Goal: Information Seeking & Learning: Understand process/instructions

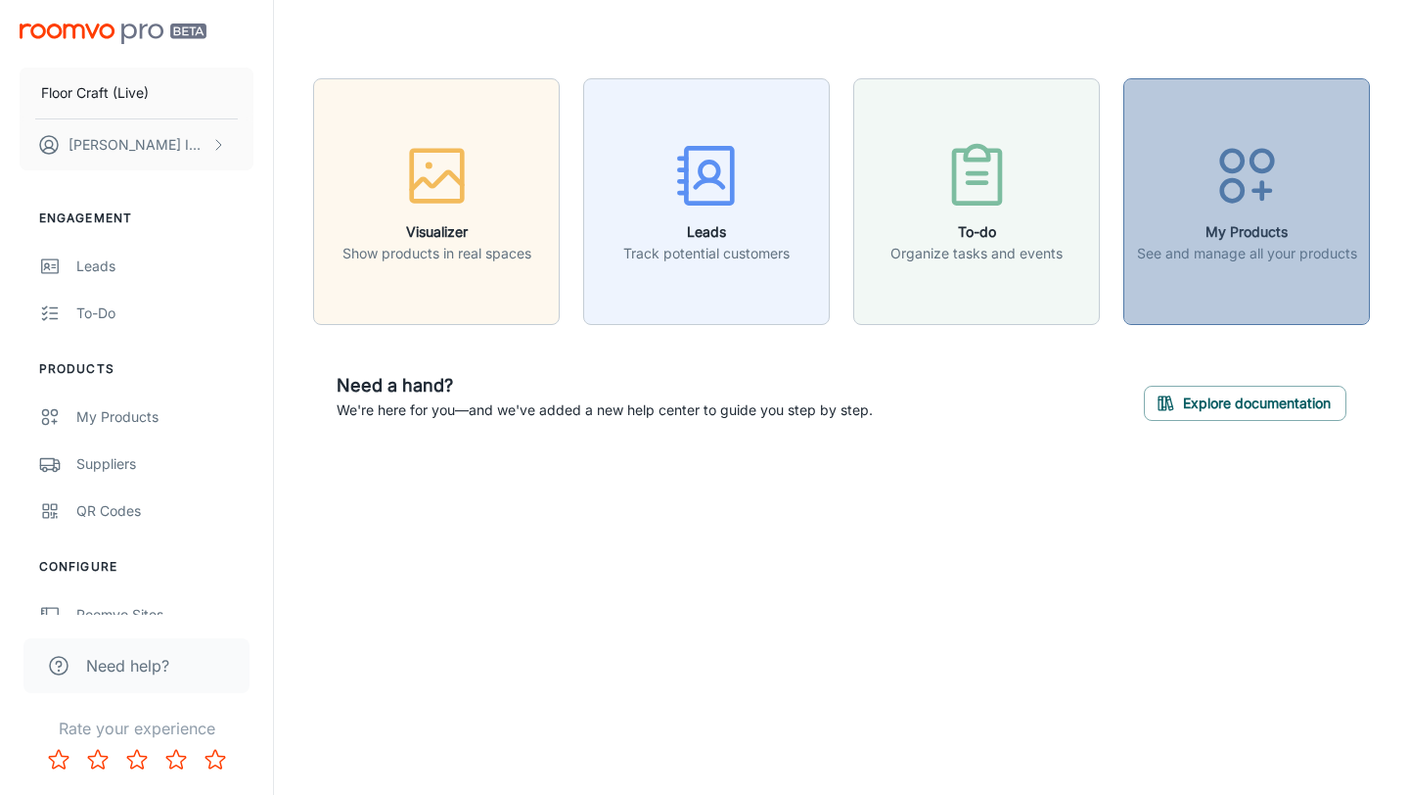
click at [1201, 243] on p "See and manage all your products" at bounding box center [1247, 254] width 220 height 22
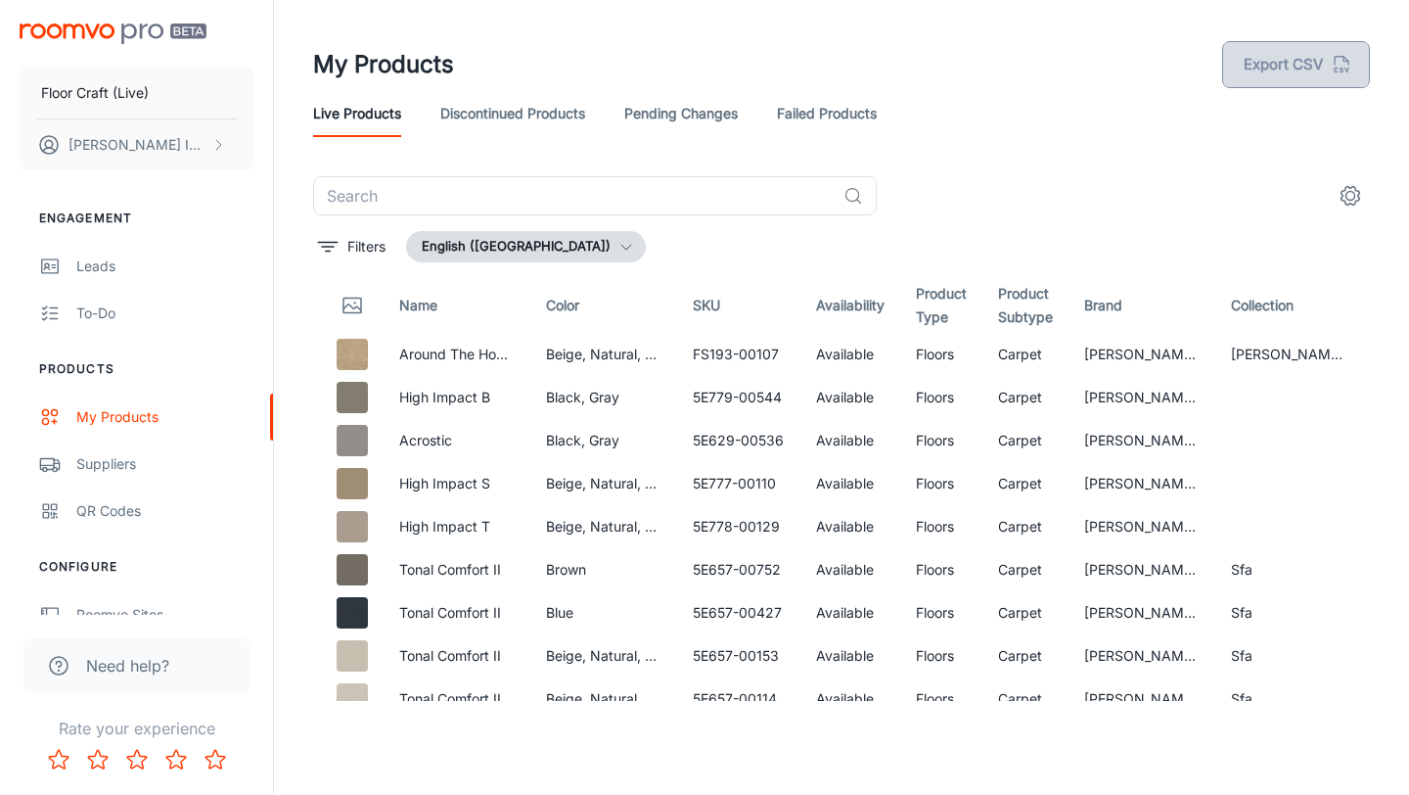
click at [1274, 72] on button "Export CSV" at bounding box center [1296, 64] width 148 height 47
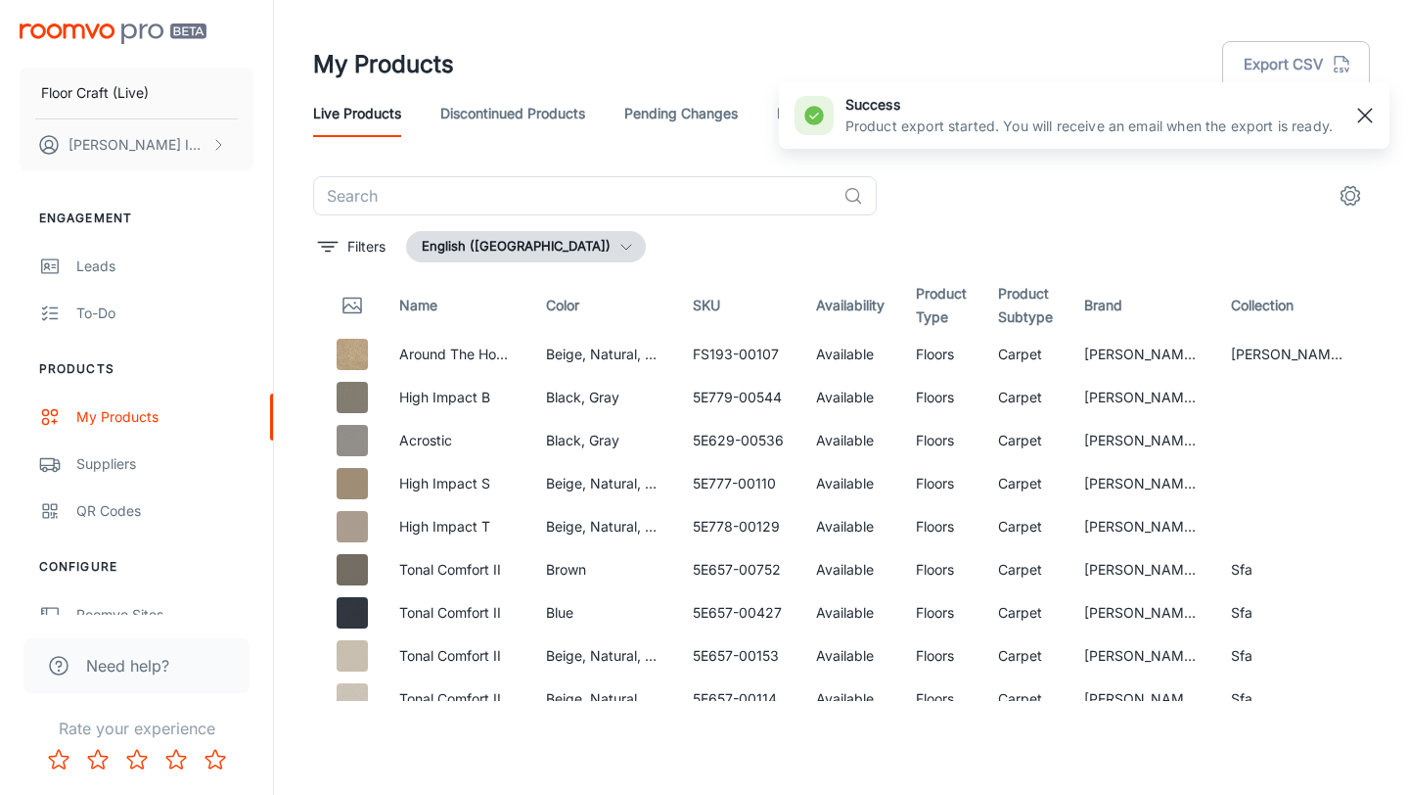
click at [1371, 114] on rect "button" at bounding box center [1364, 115] width 23 height 23
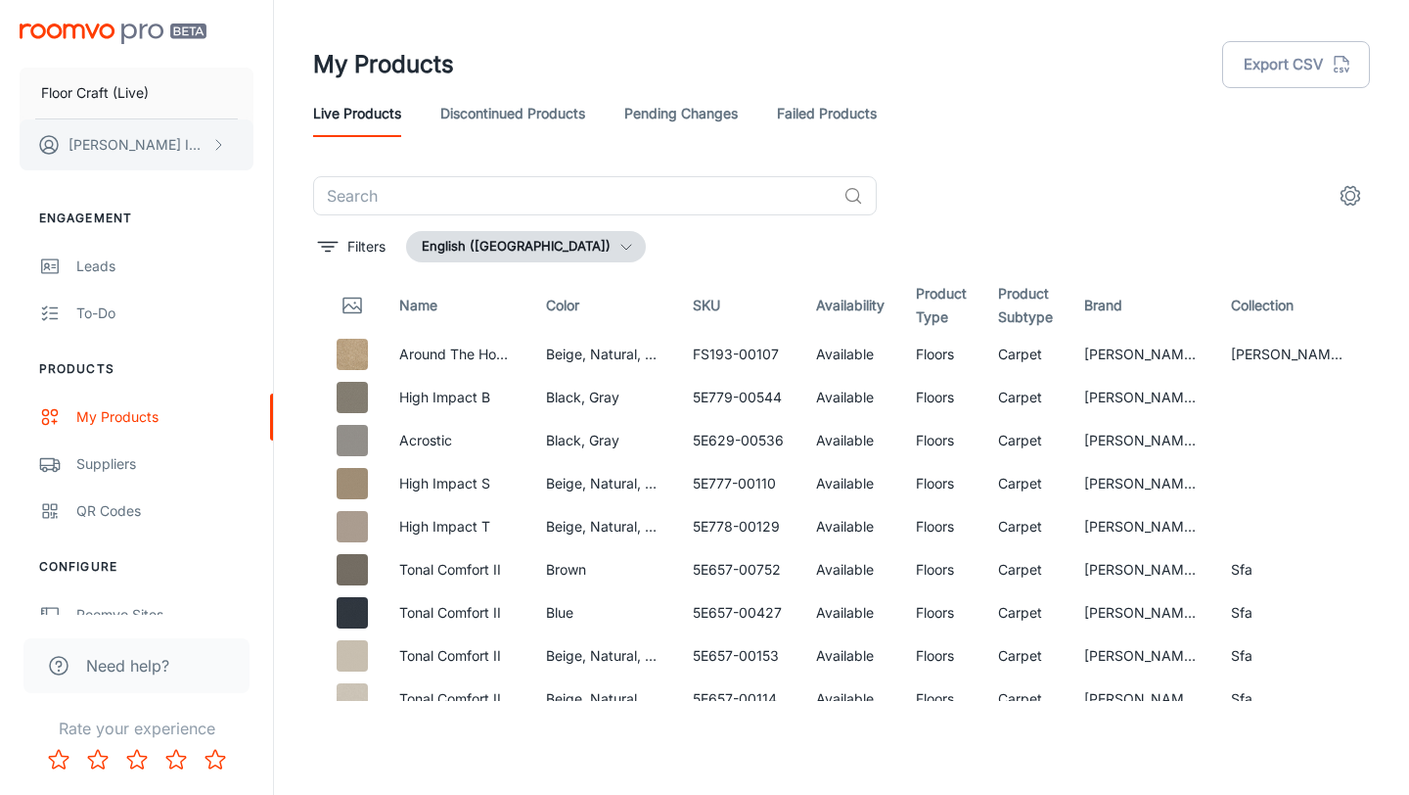
click at [168, 149] on button "[PERSON_NAME]" at bounding box center [137, 144] width 234 height 51
click at [172, 185] on div at bounding box center [704, 397] width 1409 height 795
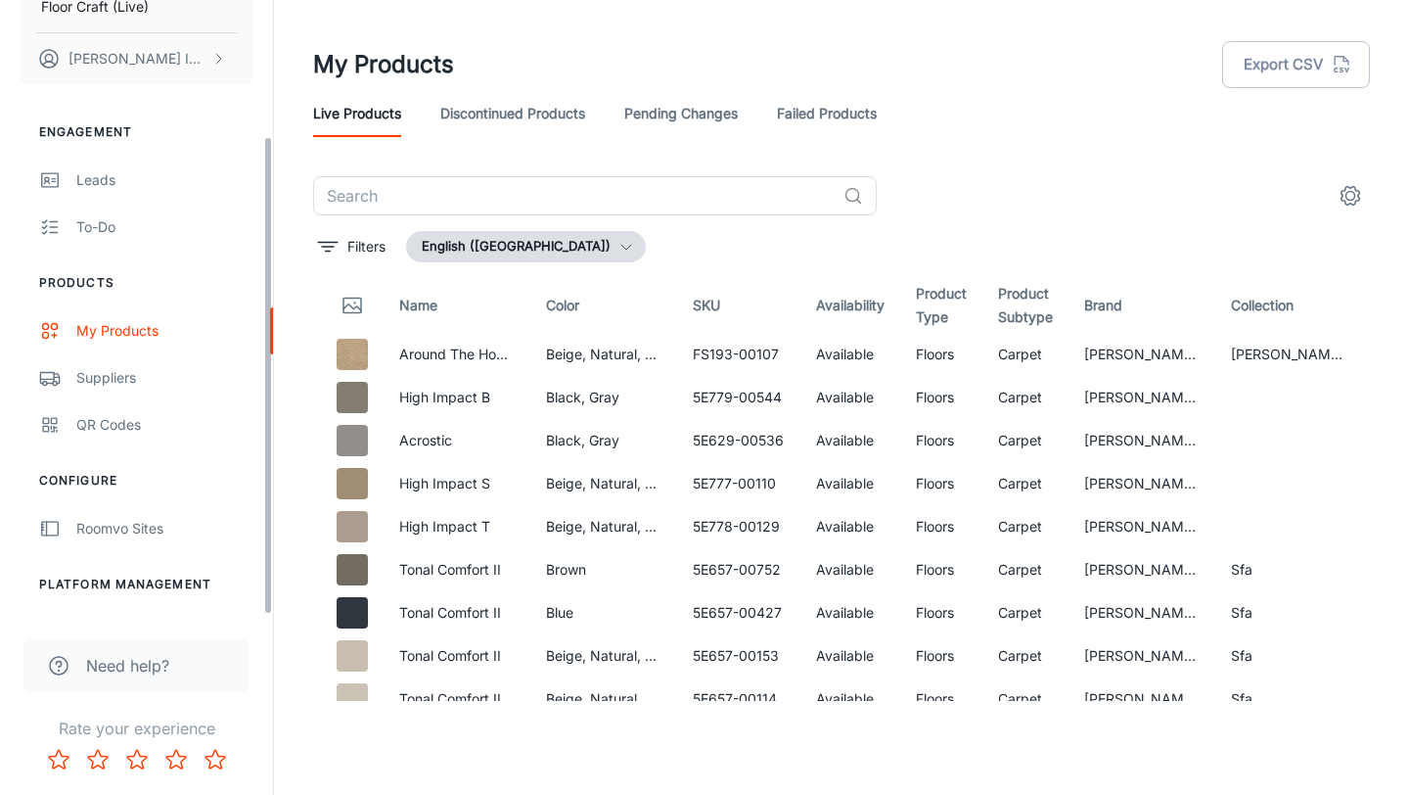
scroll to position [174, 0]
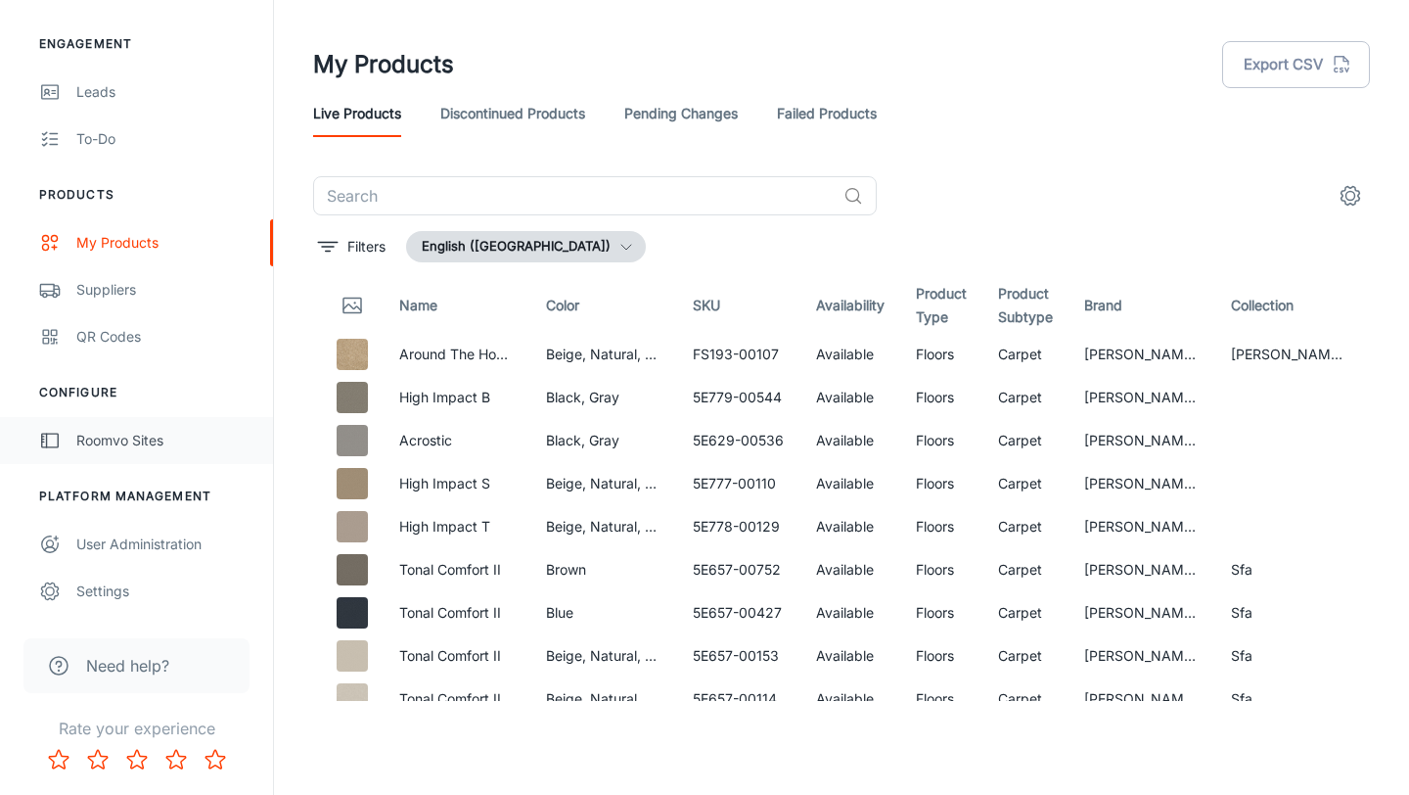
click at [133, 432] on div "Roomvo Sites" at bounding box center [164, 441] width 177 height 22
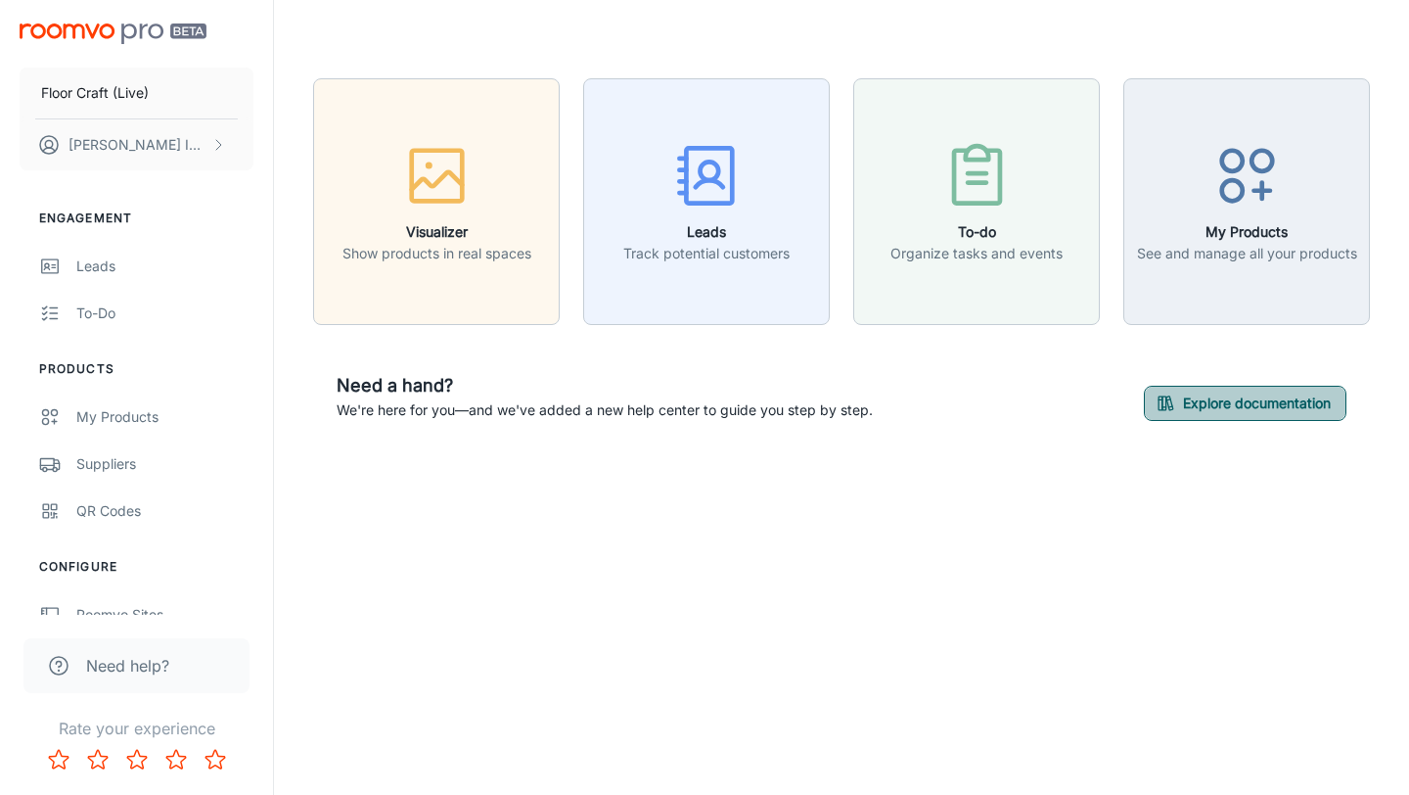
click at [1168, 401] on rect "button" at bounding box center [1169, 403] width 7 height 14
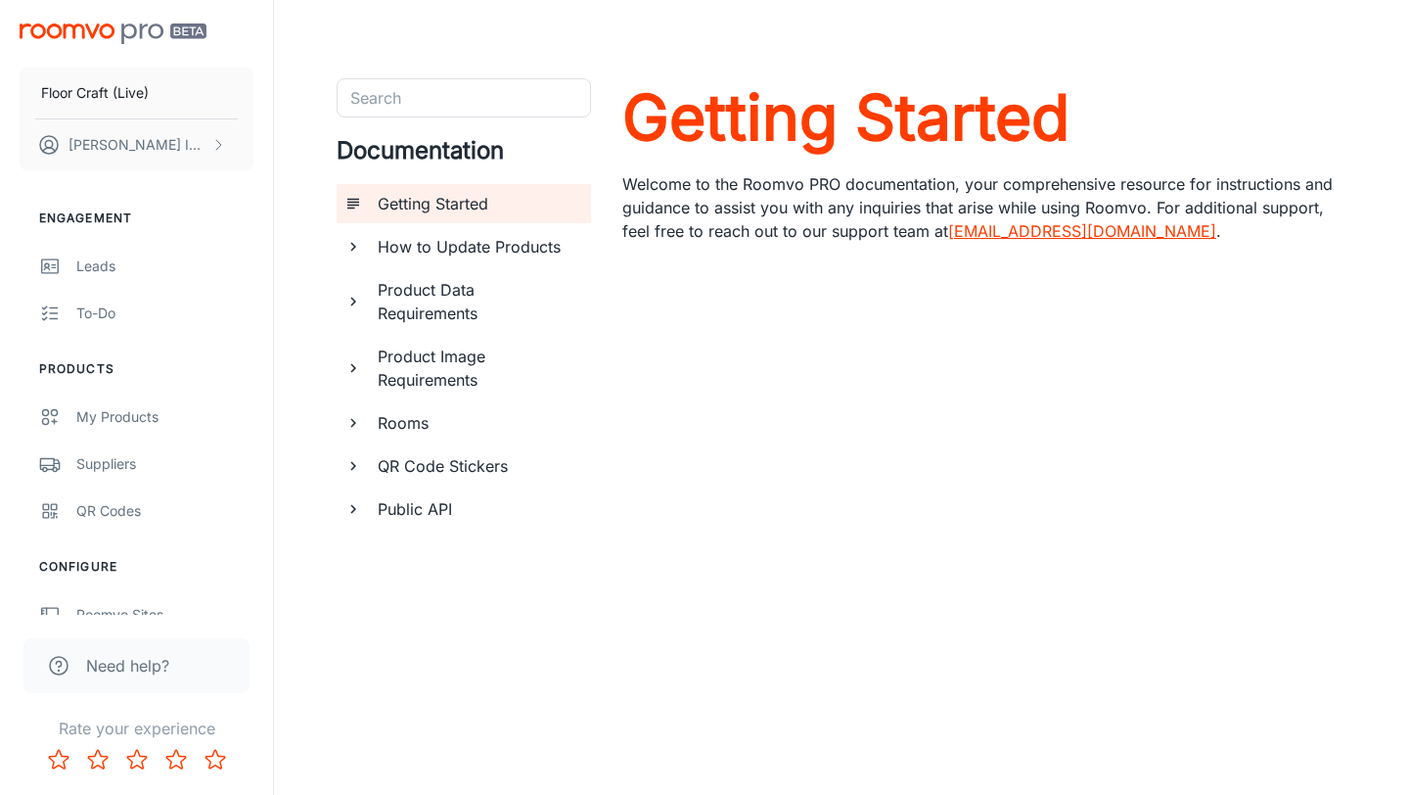
click at [364, 510] on div "Public API" at bounding box center [464, 508] width 254 height 39
click at [414, 587] on h6 "Using Roomvo API" at bounding box center [484, 594] width 181 height 23
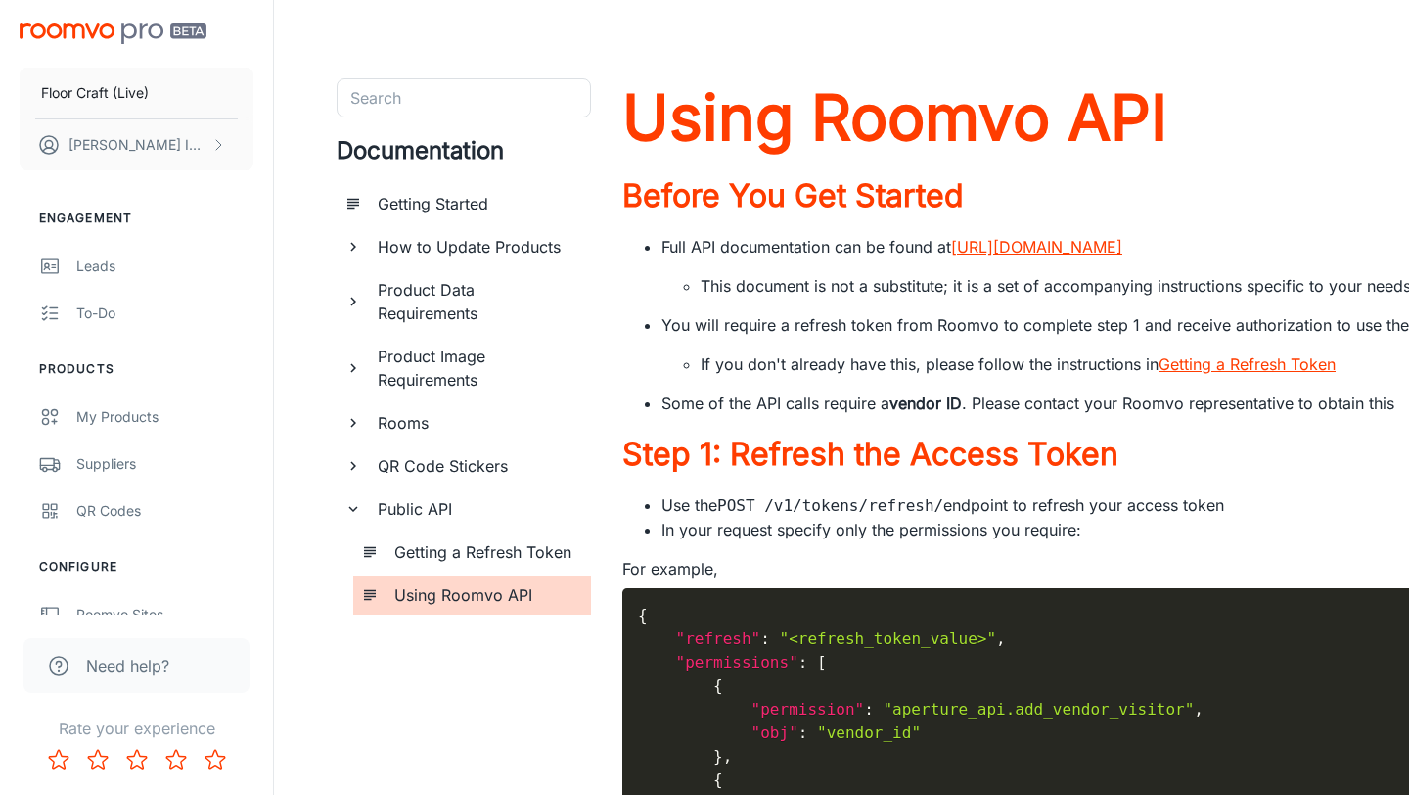
click at [1121, 251] on link "[URL][DOMAIN_NAME]" at bounding box center [1036, 247] width 171 height 20
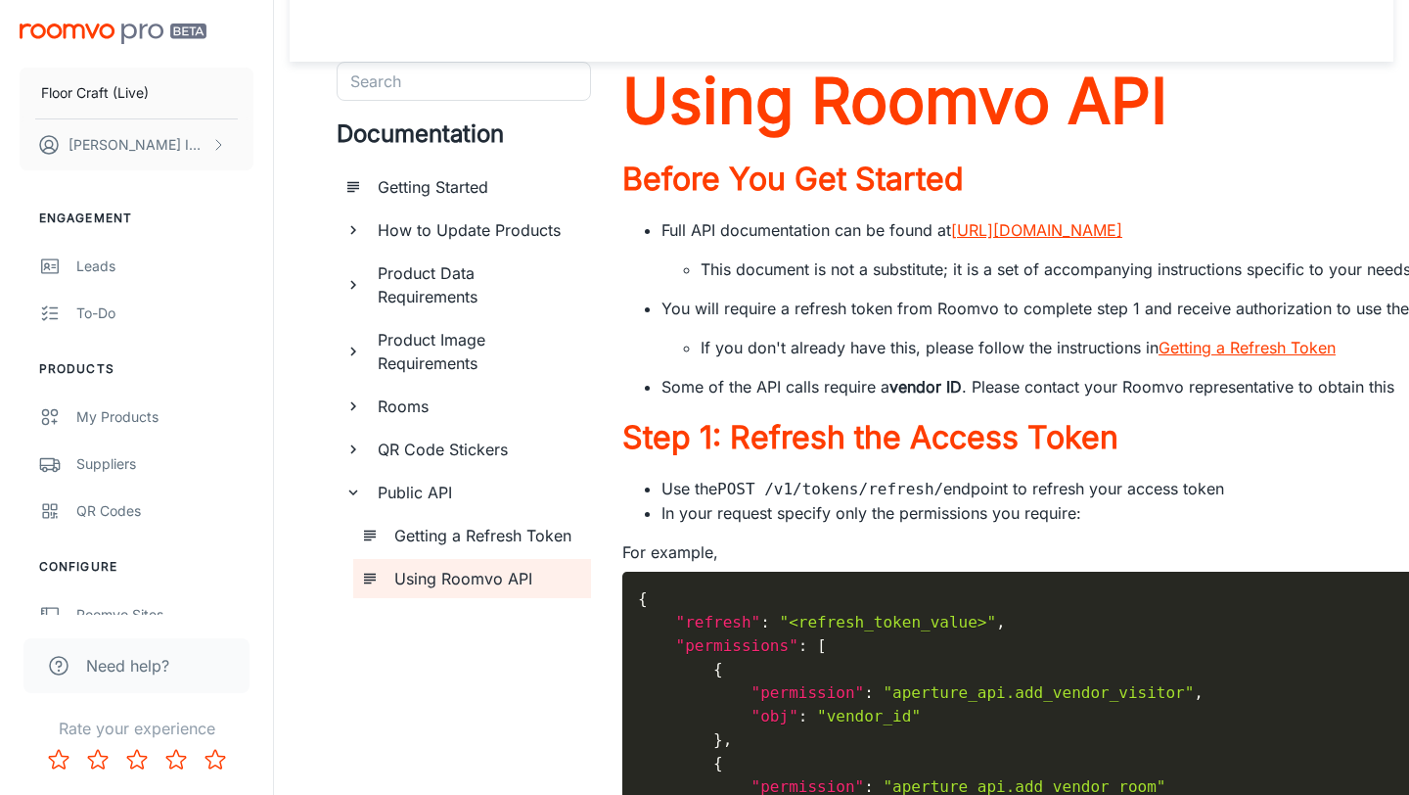
scroll to position [18, 0]
click at [1122, 226] on link "[URL][DOMAIN_NAME]" at bounding box center [1036, 229] width 171 height 20
